Goal: Use online tool/utility: Utilize a website feature to perform a specific function

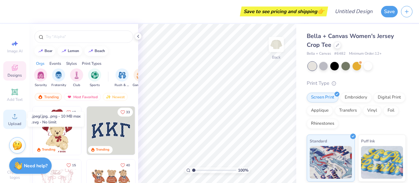
click at [9, 122] on span "Upload" at bounding box center [14, 123] width 13 height 5
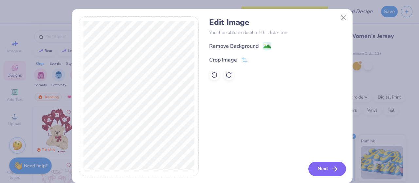
click at [328, 169] on button "Next" at bounding box center [328, 169] width 38 height 14
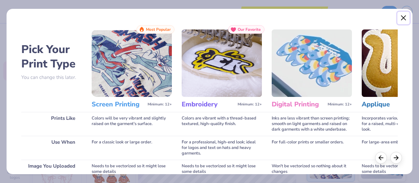
click at [402, 19] on button "Close" at bounding box center [404, 18] width 12 height 12
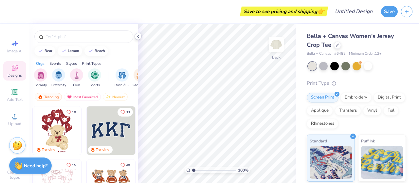
click at [139, 36] on icon at bounding box center [138, 36] width 5 height 5
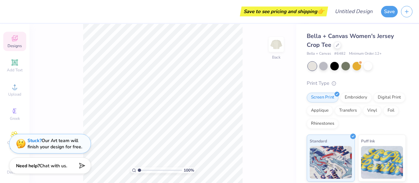
scroll to position [42, 0]
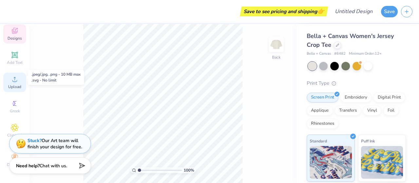
click at [14, 78] on icon at bounding box center [15, 79] width 8 height 8
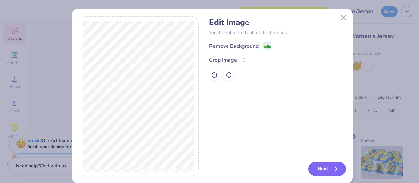
click at [317, 169] on button "Next" at bounding box center [328, 169] width 38 height 14
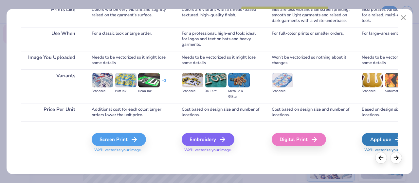
scroll to position [110, 0]
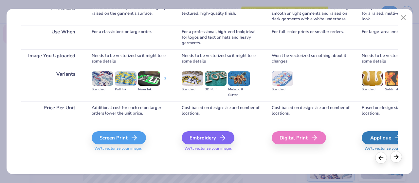
click at [396, 156] on icon at bounding box center [396, 156] width 7 height 7
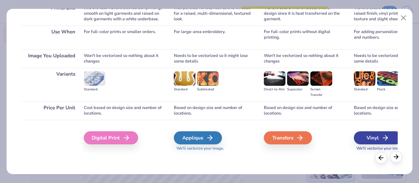
scroll to position [0, 188]
click at [396, 156] on icon at bounding box center [396, 156] width 7 height 7
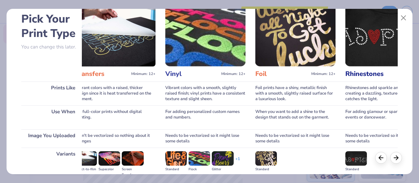
scroll to position [45, 0]
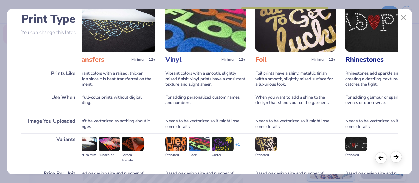
click at [397, 158] on polyline at bounding box center [398, 157] width 2 height 4
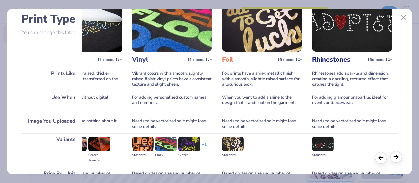
scroll to position [0, 414]
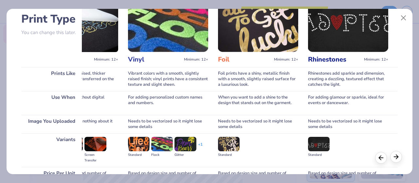
click at [397, 158] on polyline at bounding box center [398, 157] width 2 height 4
click at [379, 157] on polyline at bounding box center [380, 157] width 2 height 4
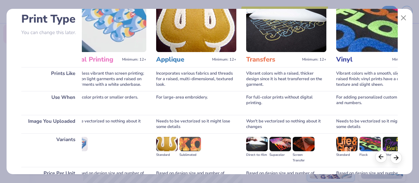
scroll to position [0, 203]
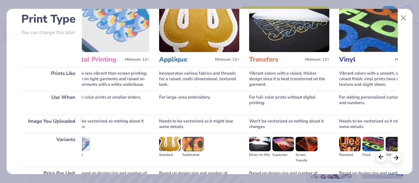
click at [379, 157] on polyline at bounding box center [380, 157] width 2 height 4
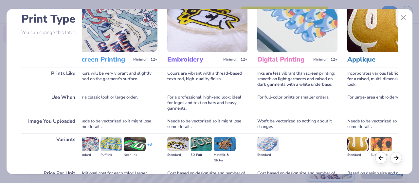
scroll to position [110, 0]
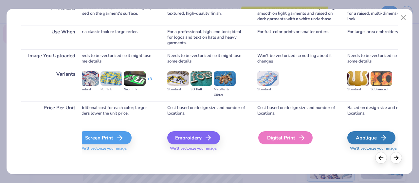
click at [298, 141] on icon at bounding box center [302, 138] width 8 height 8
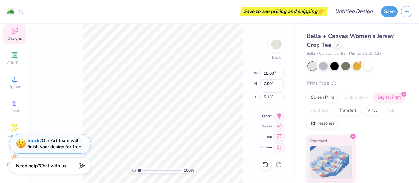
type input "8.53"
type input "3.98"
type input "3.00"
type input "6.34"
type input "2.96"
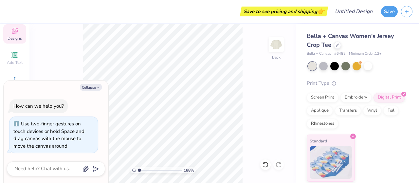
type input "1"
click at [138, 168] on input "range" at bounding box center [160, 170] width 44 height 6
click at [389, 10] on button "Save" at bounding box center [389, 10] width 17 height 11
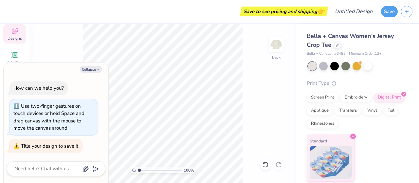
click at [67, 145] on div "Title your design to save it" at bounding box center [49, 146] width 57 height 7
click at [98, 69] on icon "button" at bounding box center [98, 70] width 4 height 4
type textarea "x"
